Goal: Find specific page/section: Find specific page/section

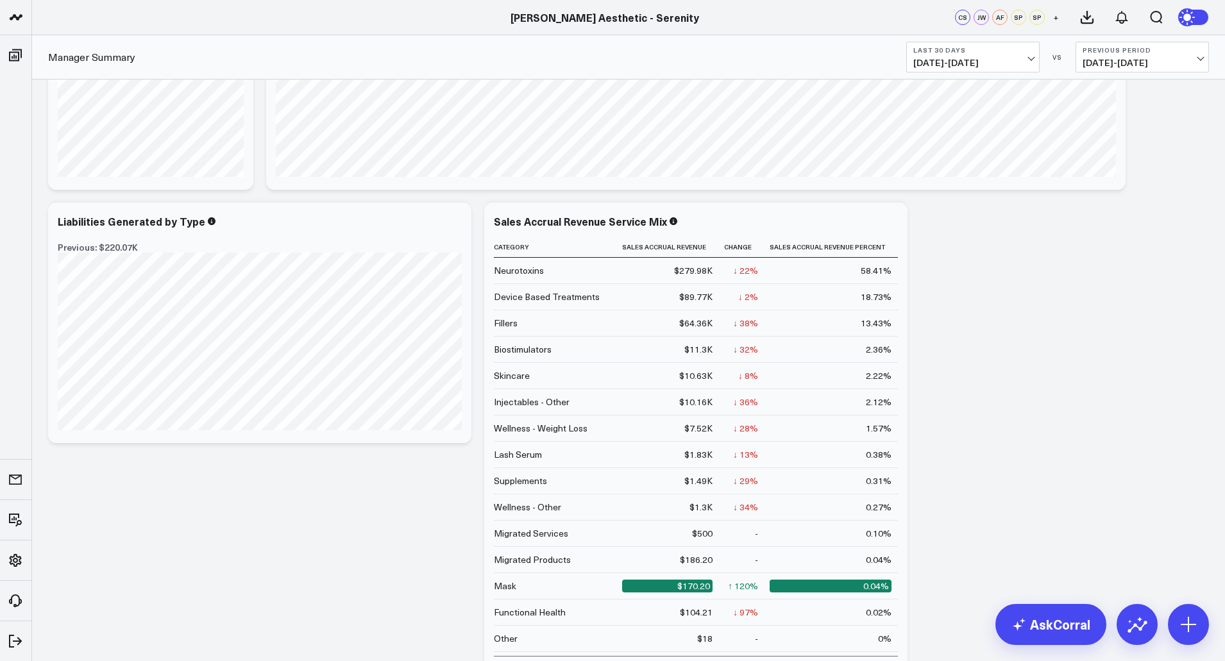
scroll to position [330, 0]
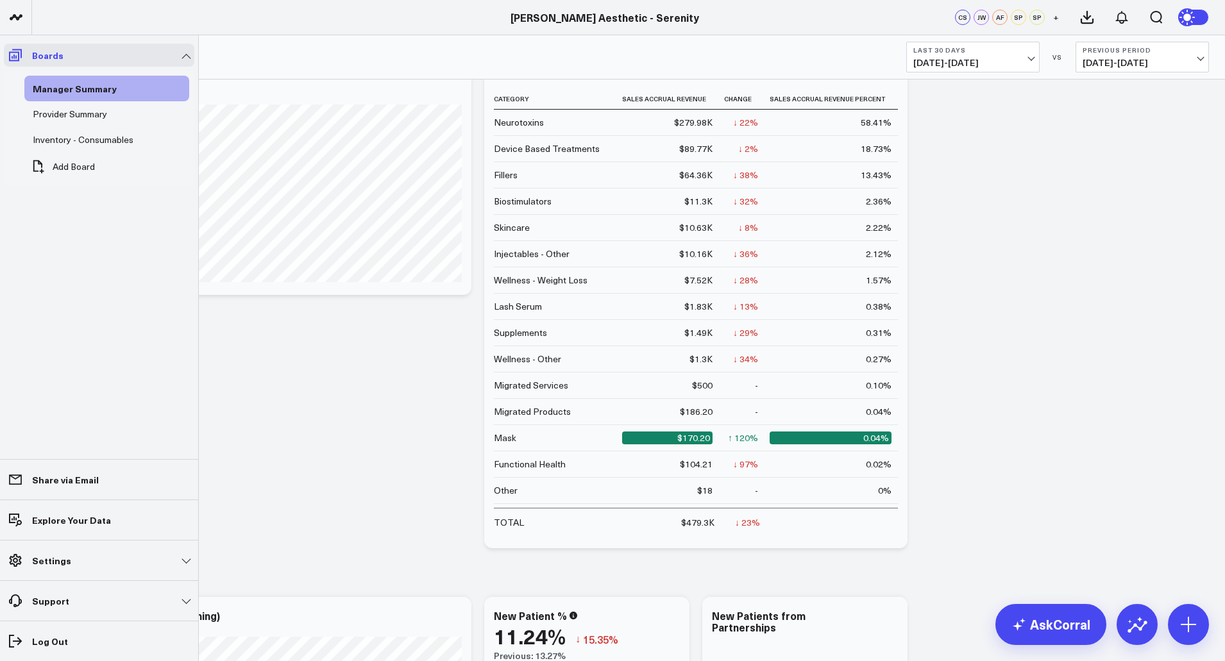
click at [15, 58] on icon at bounding box center [15, 55] width 13 height 12
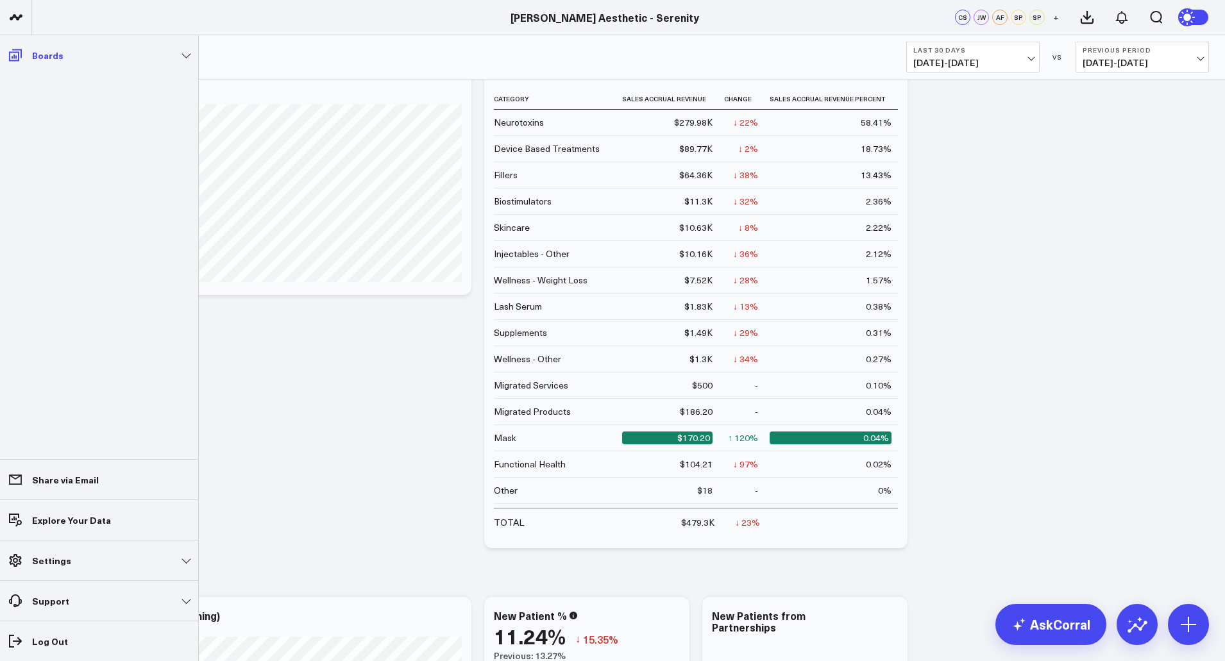
click at [15, 58] on icon at bounding box center [15, 55] width 13 height 12
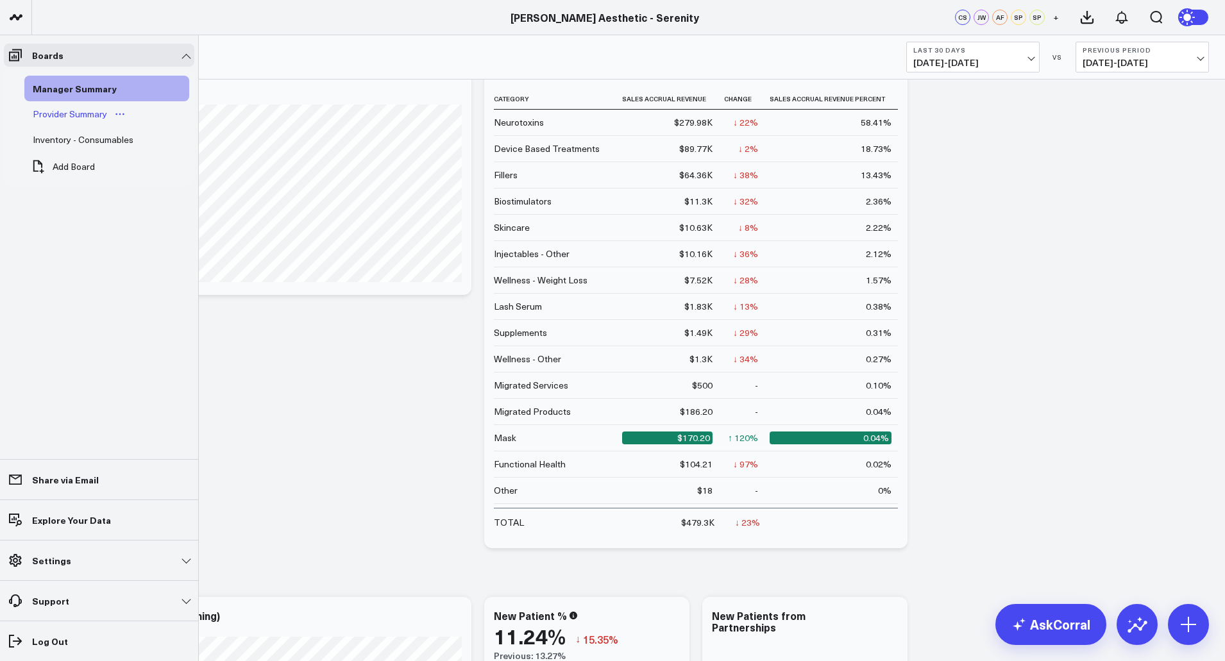
click at [49, 122] on link "Provider Summary" at bounding box center [79, 114] width 110 height 26
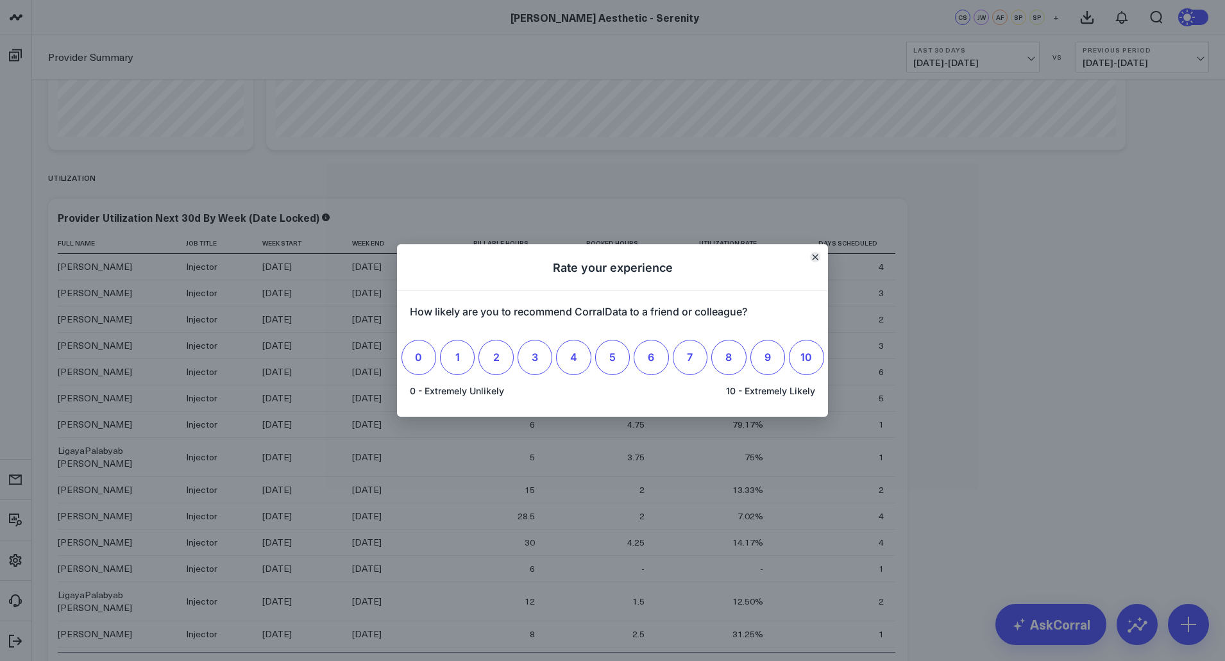
click at [815, 257] on icon "Close" at bounding box center [815, 257] width 5 height 5
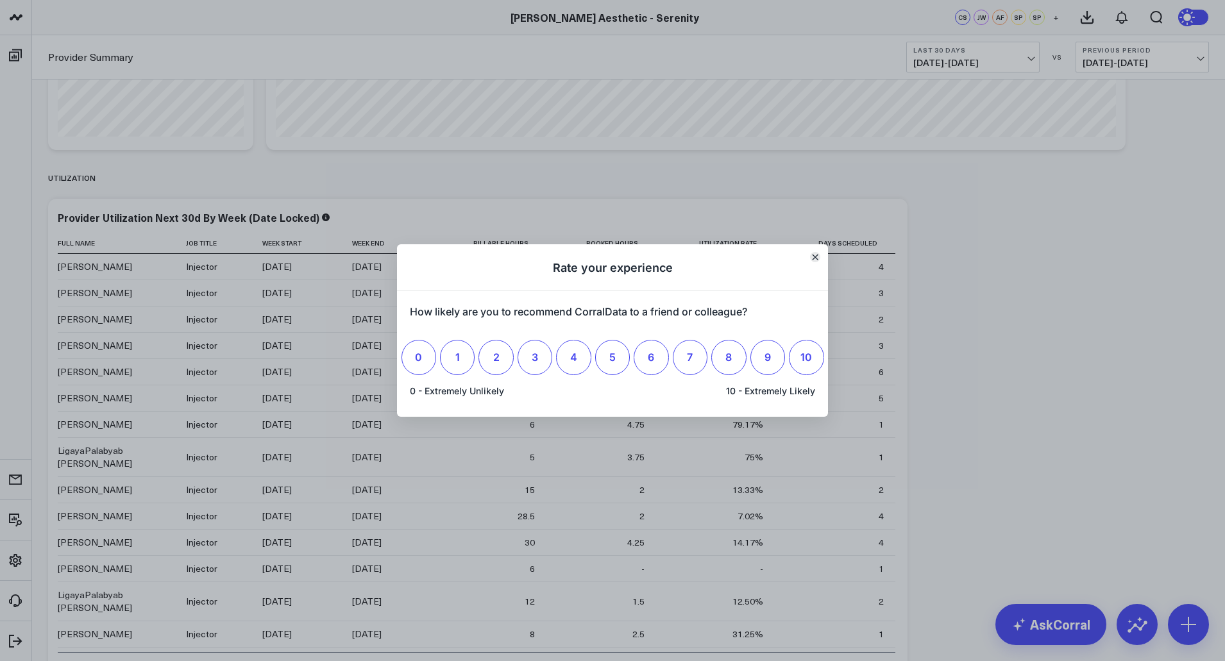
click at [815, 257] on icon "Close" at bounding box center [815, 257] width 5 height 5
